Goal: Navigation & Orientation: Find specific page/section

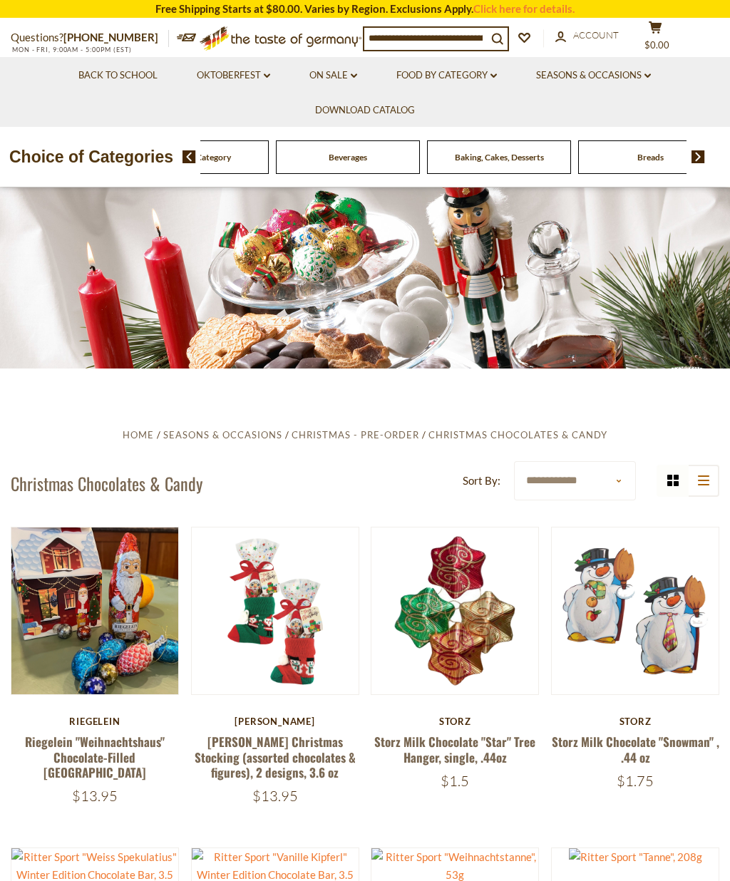
click at [494, 73] on icon "dropdown_arrow" at bounding box center [494, 75] width 6 height 5
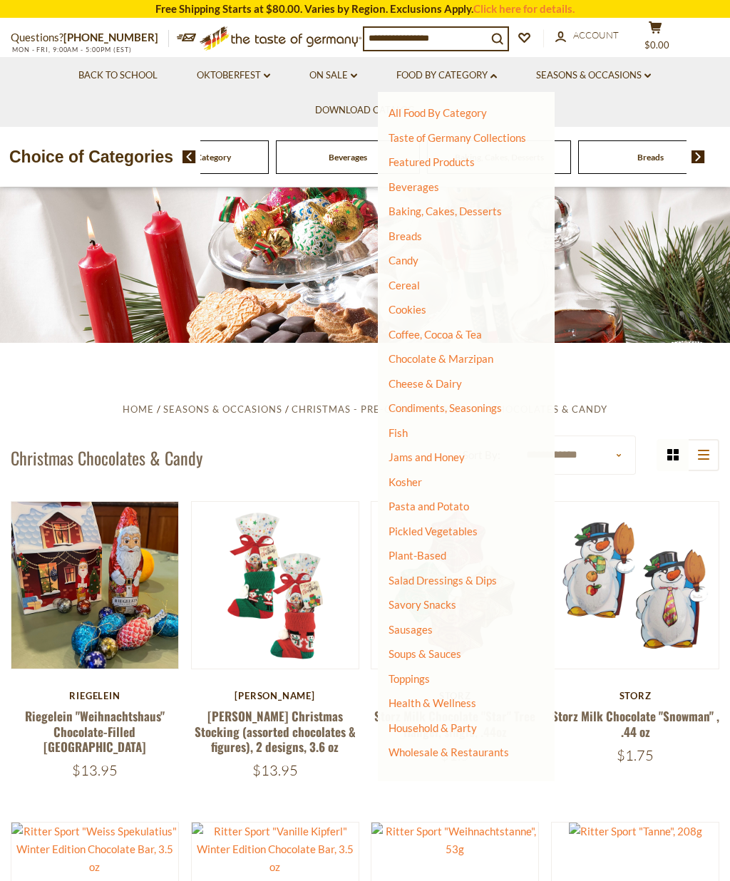
scroll to position [26, 0]
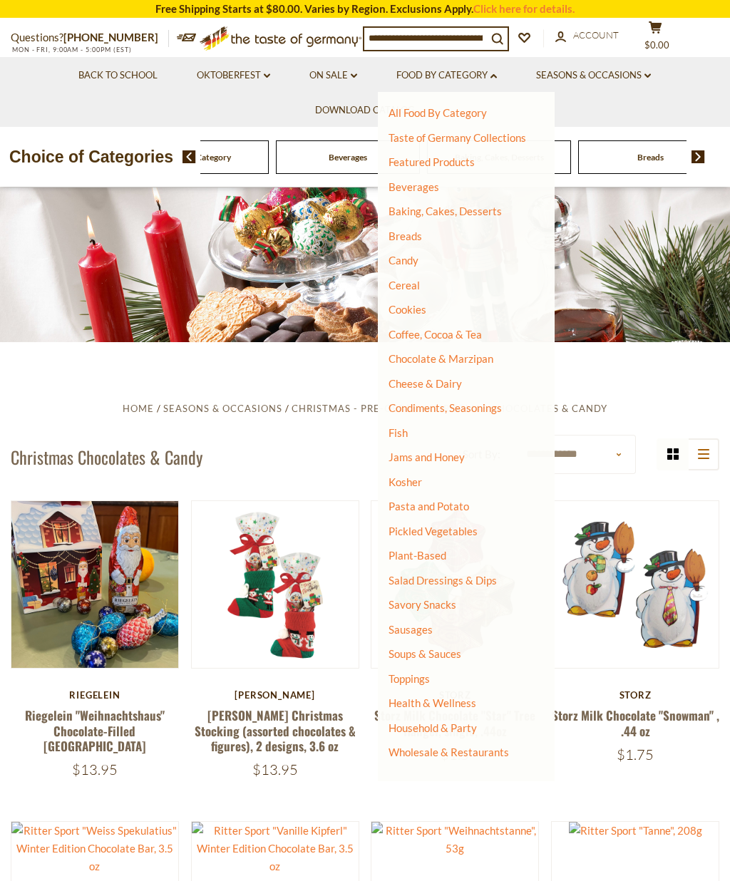
click at [404, 255] on link "Candy" at bounding box center [404, 260] width 30 height 13
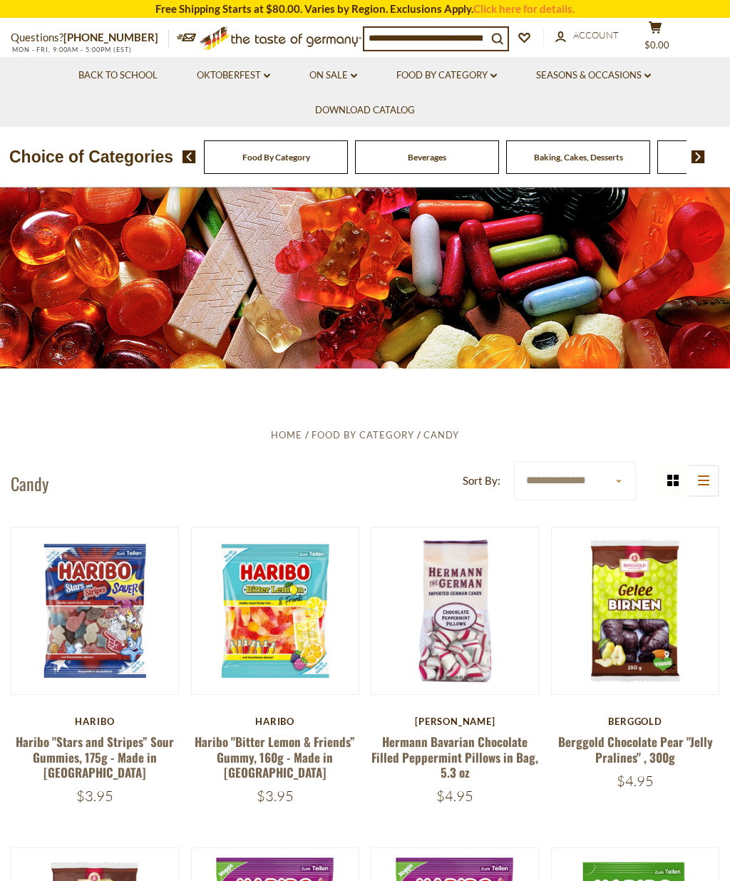
click at [639, 74] on link "Seasons & Occasions dropdown_arrow" at bounding box center [593, 76] width 115 height 16
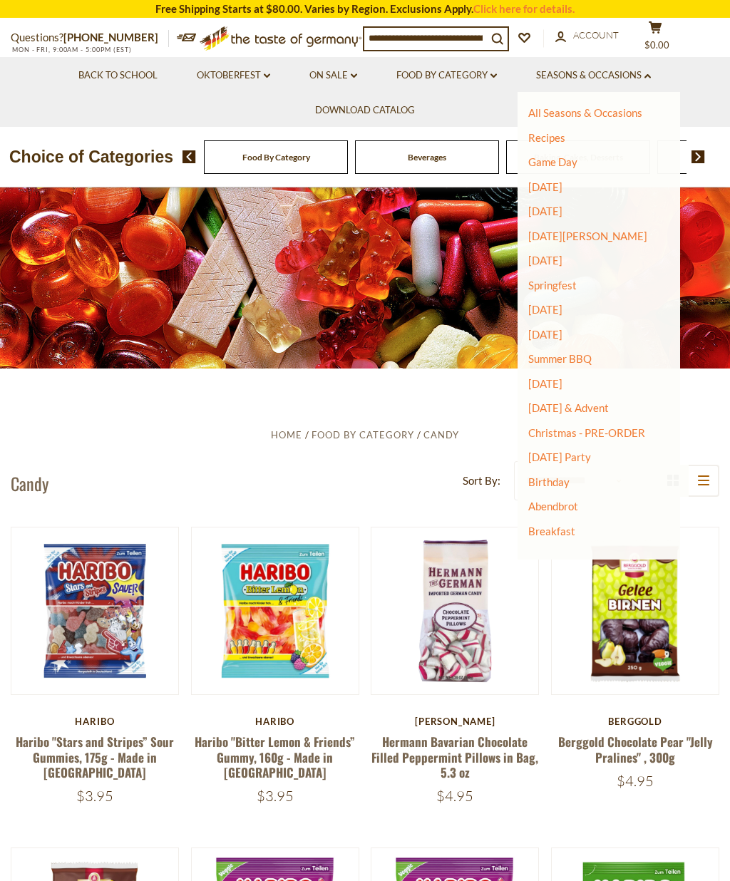
click at [598, 427] on link "Christmas - PRE-ORDER" at bounding box center [586, 433] width 117 height 20
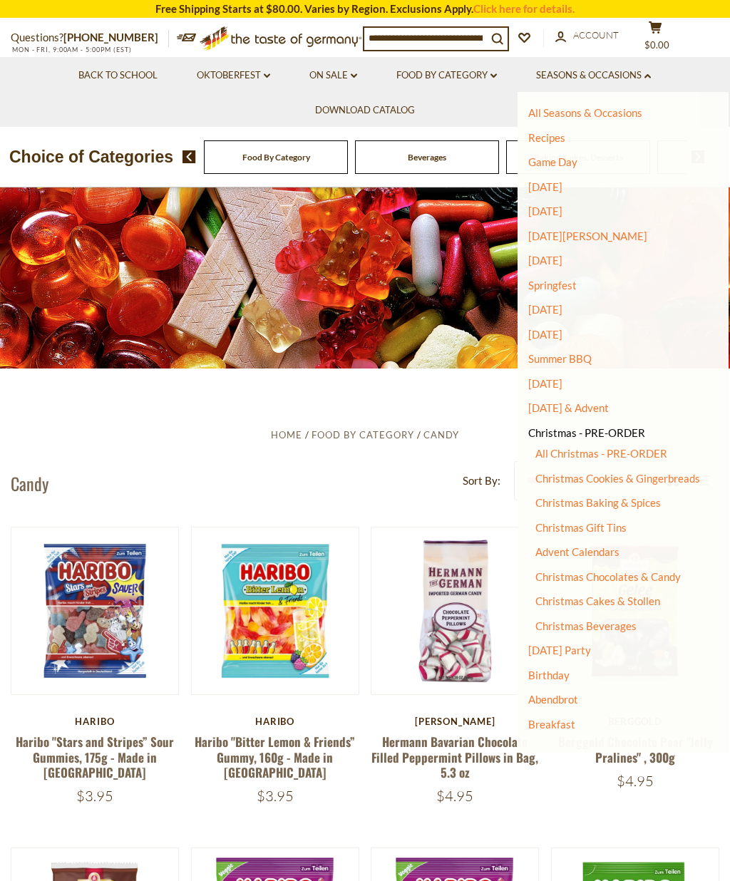
click at [635, 571] on link "Christmas Chocolates & Candy" at bounding box center [608, 577] width 145 height 13
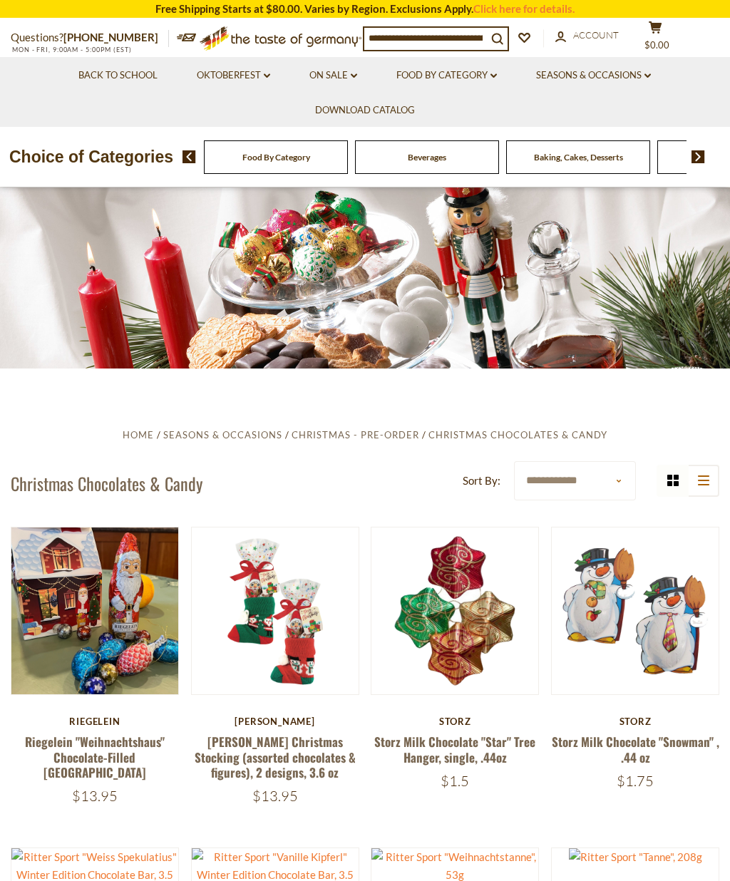
click at [640, 71] on link "Seasons & Occasions dropdown_arrow" at bounding box center [593, 76] width 115 height 16
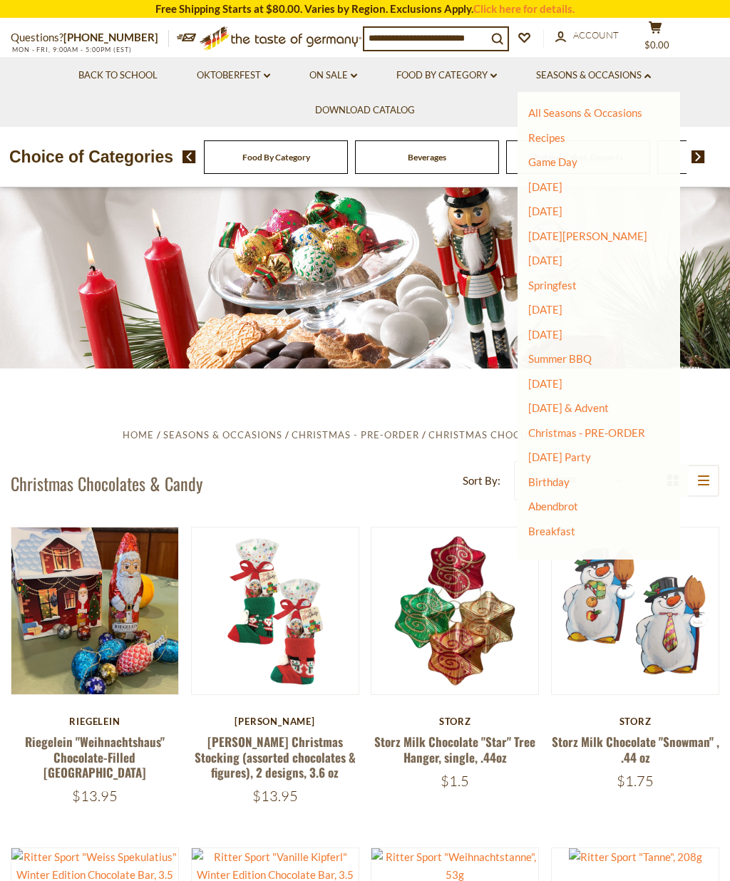
click at [628, 427] on link "Christmas - PRE-ORDER" at bounding box center [586, 433] width 117 height 20
